Goal: Complete application form

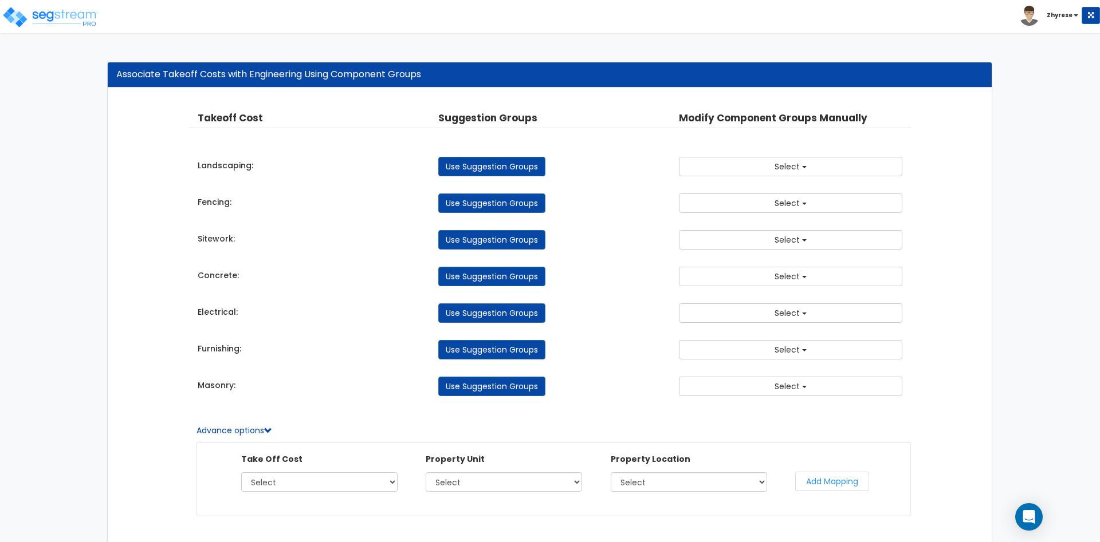
select select "45325143"
click option "Furnishing" at bounding box center [0, 0] width 0 height 0
click at [425, 472] on select "Select BBR Site Improvements PU" at bounding box center [503, 481] width 156 height 19
select select "166856"
click option "PU" at bounding box center [0, 0] width 0 height 0
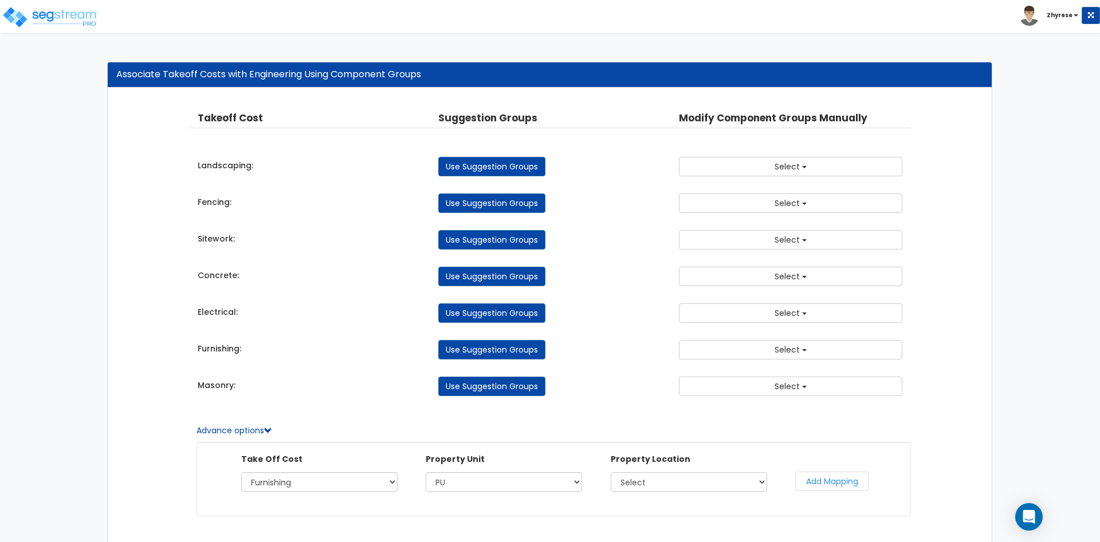
click at [610, 472] on select "Select Building Building Interior Site Exterior Loc 2" at bounding box center [688, 481] width 156 height 19
select select "462"
click option "Site Exterior" at bounding box center [0, 0] width 0 height 0
click at [818, 486] on button "Add Mapping" at bounding box center [832, 481] width 74 height 19
select select "166856"
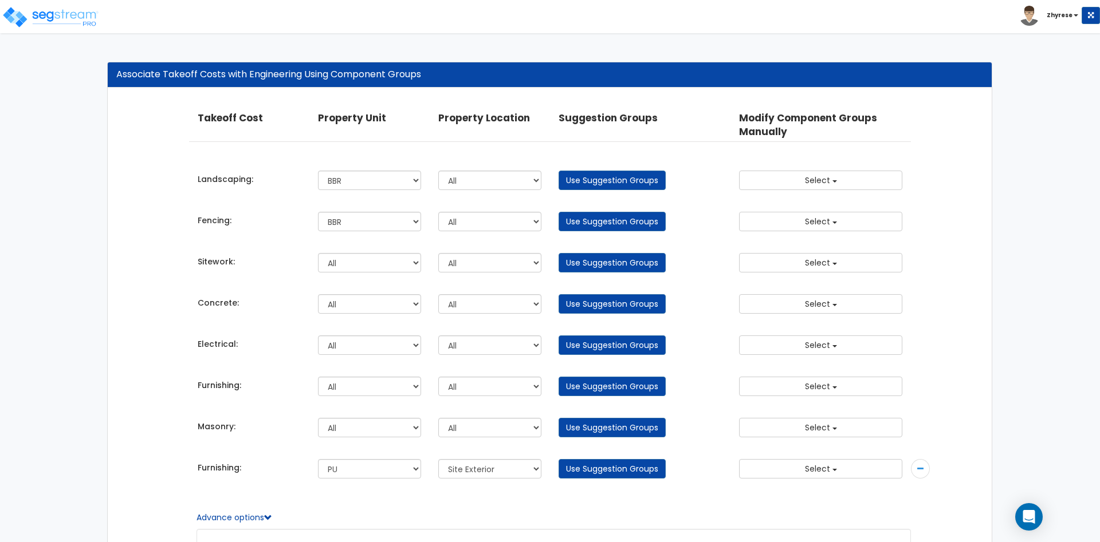
select select
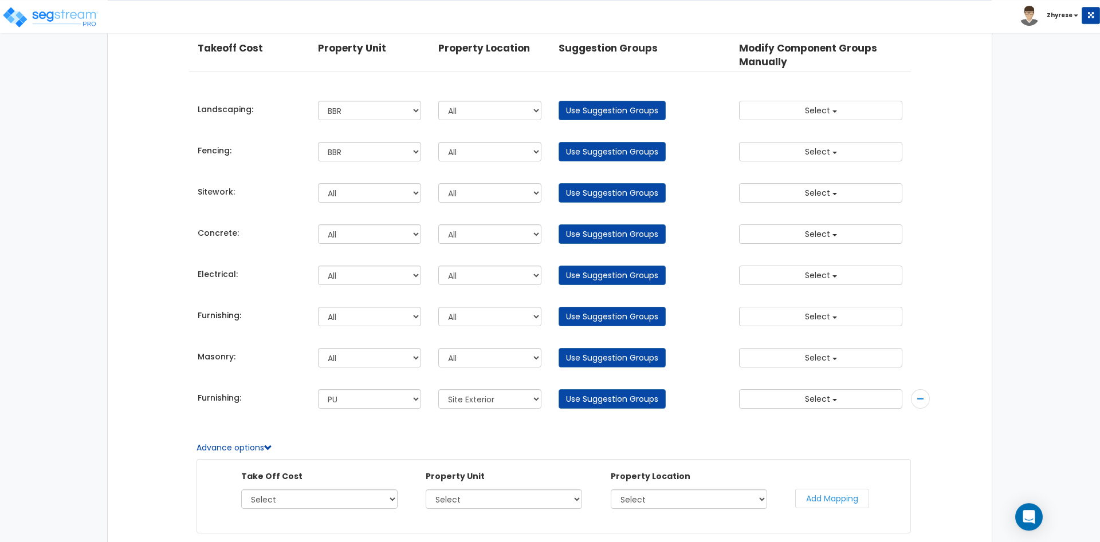
scroll to position [130, 0]
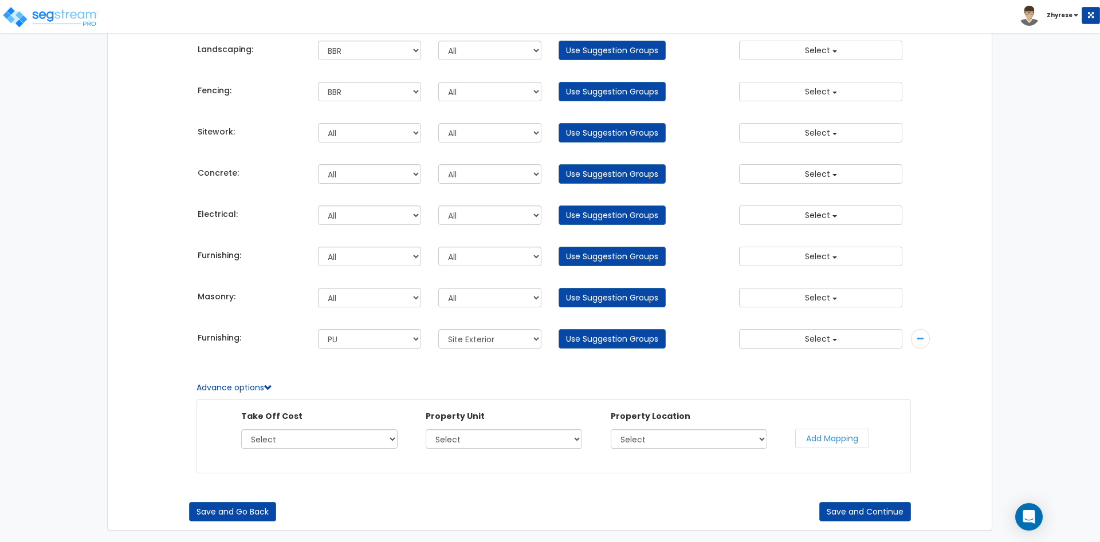
click at [921, 332] on div at bounding box center [920, 338] width 19 height 19
